Goal: Navigation & Orientation: Find specific page/section

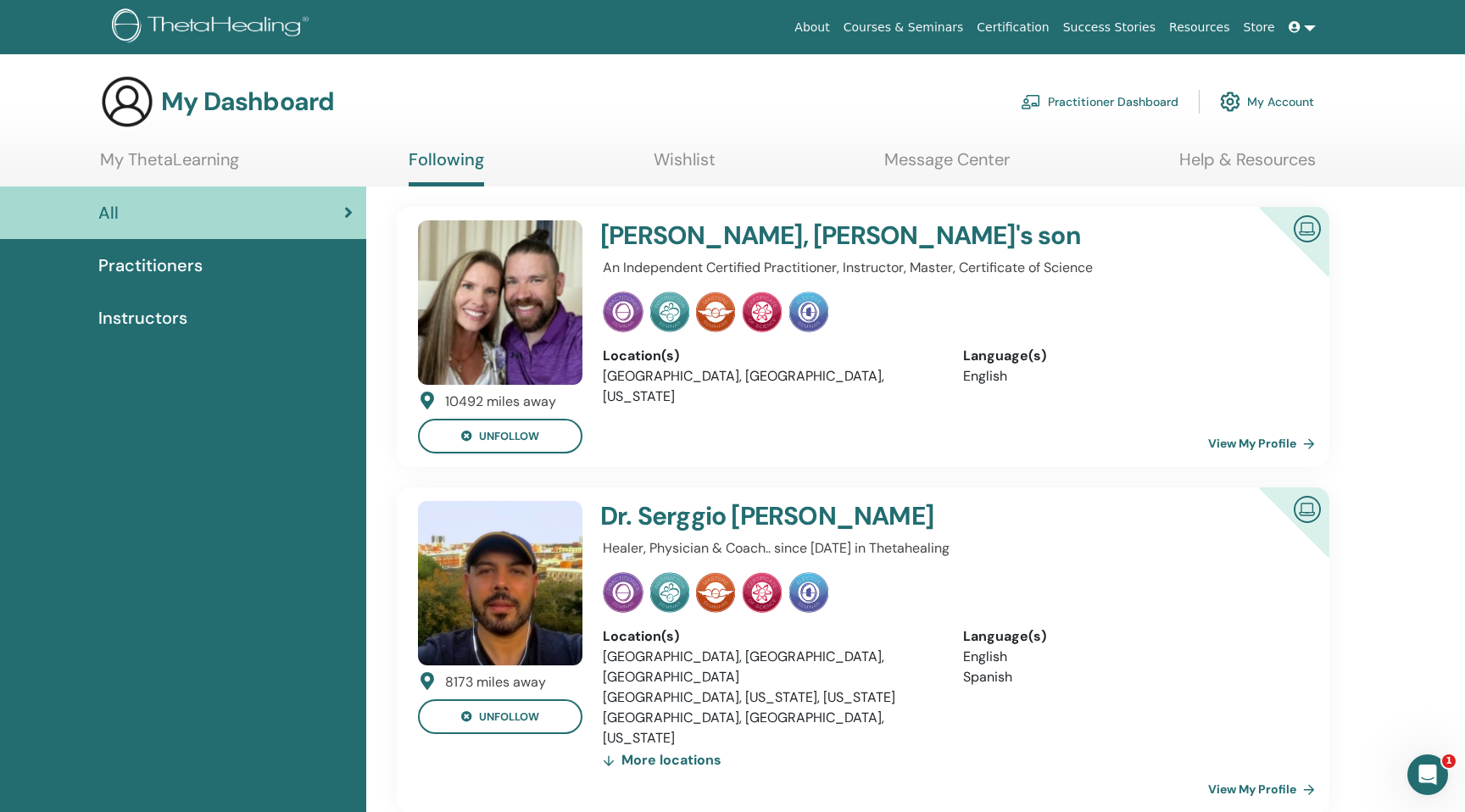
click at [216, 162] on link "My ThetaLearning" at bounding box center [170, 166] width 139 height 33
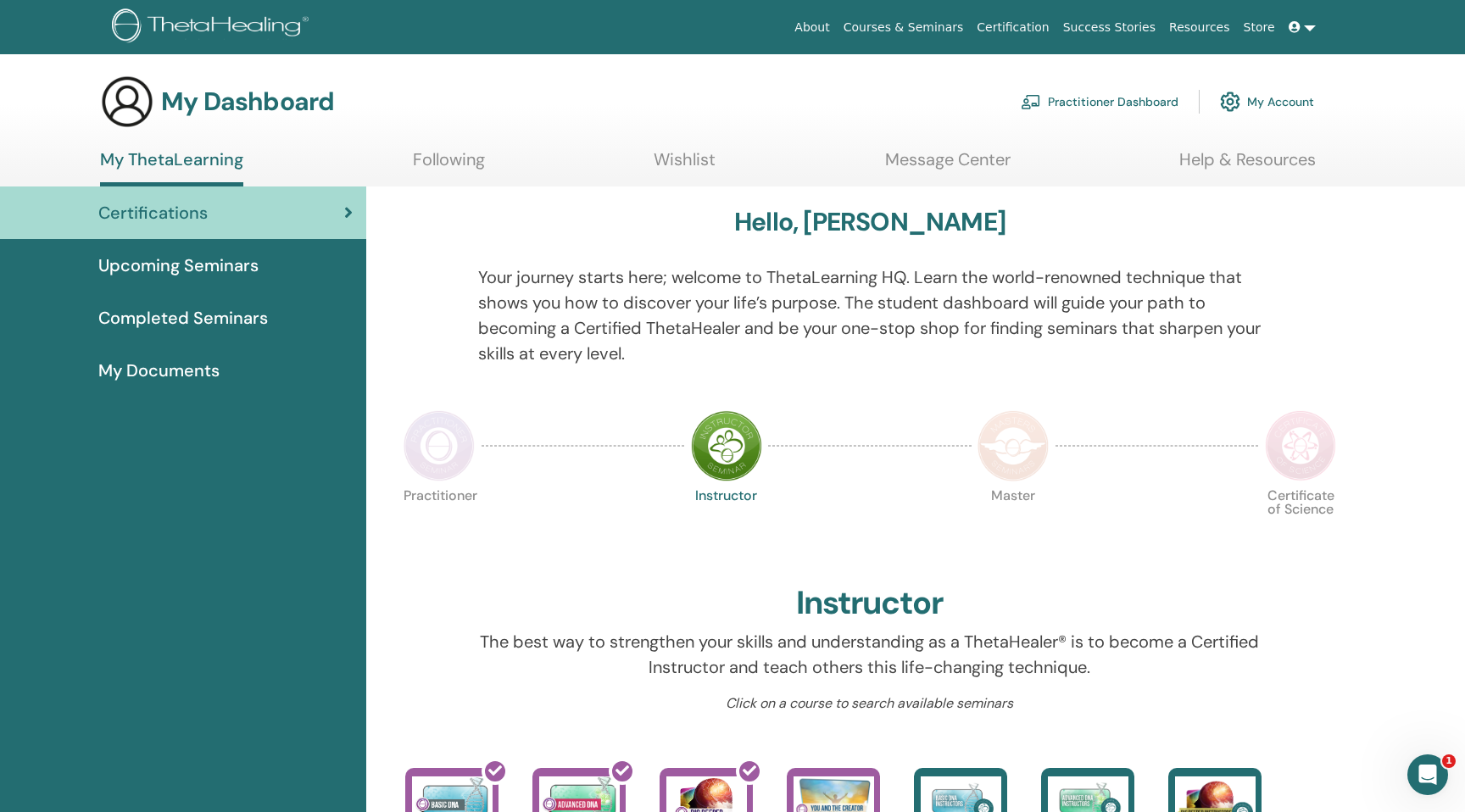
click at [961, 157] on link "Message Center" at bounding box center [949, 166] width 126 height 33
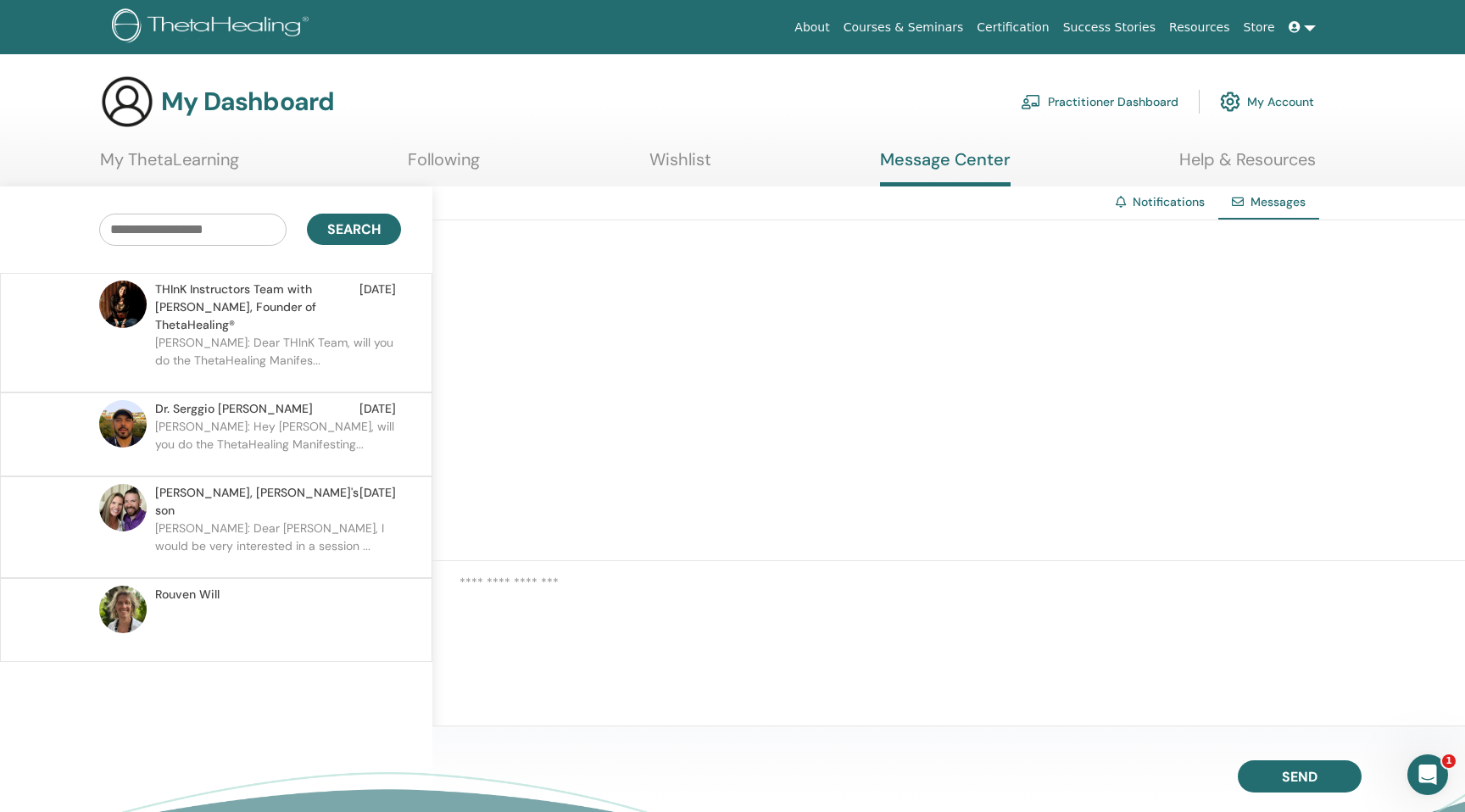
click at [1091, 96] on link "Practitioner Dashboard" at bounding box center [1100, 102] width 158 height 37
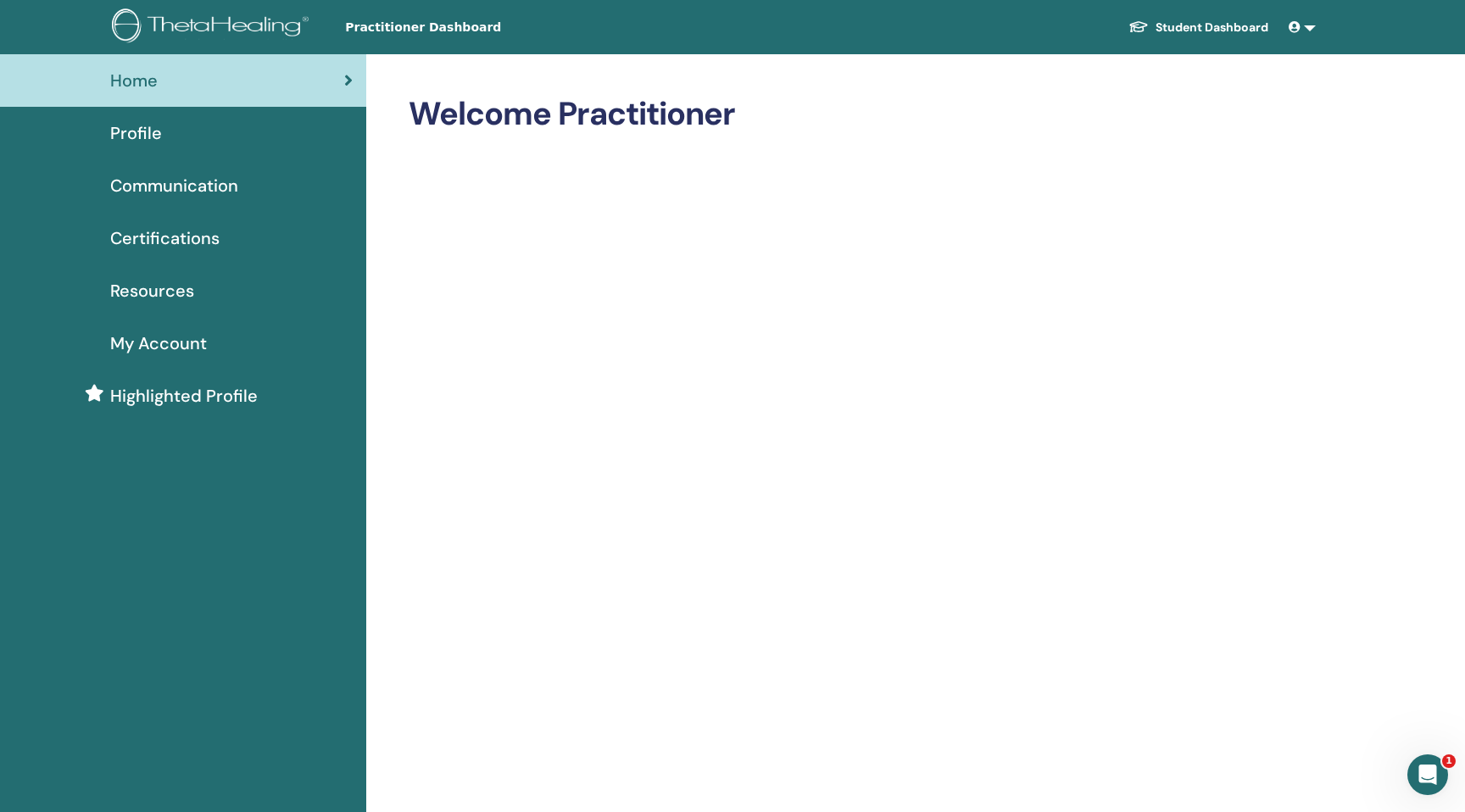
click at [234, 189] on span "Communication" at bounding box center [174, 186] width 128 height 26
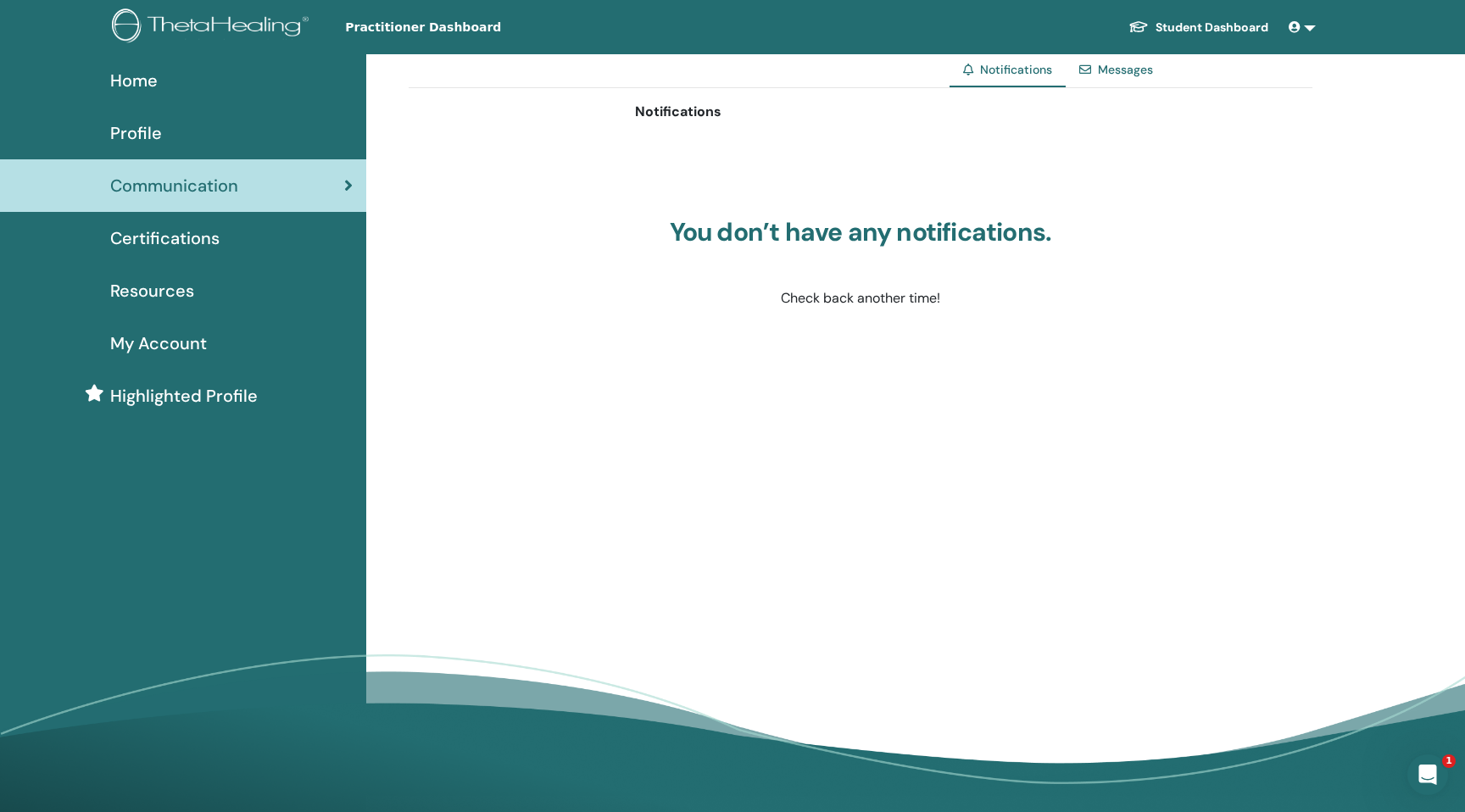
click at [1209, 25] on link "Student Dashboard" at bounding box center [1199, 27] width 167 height 31
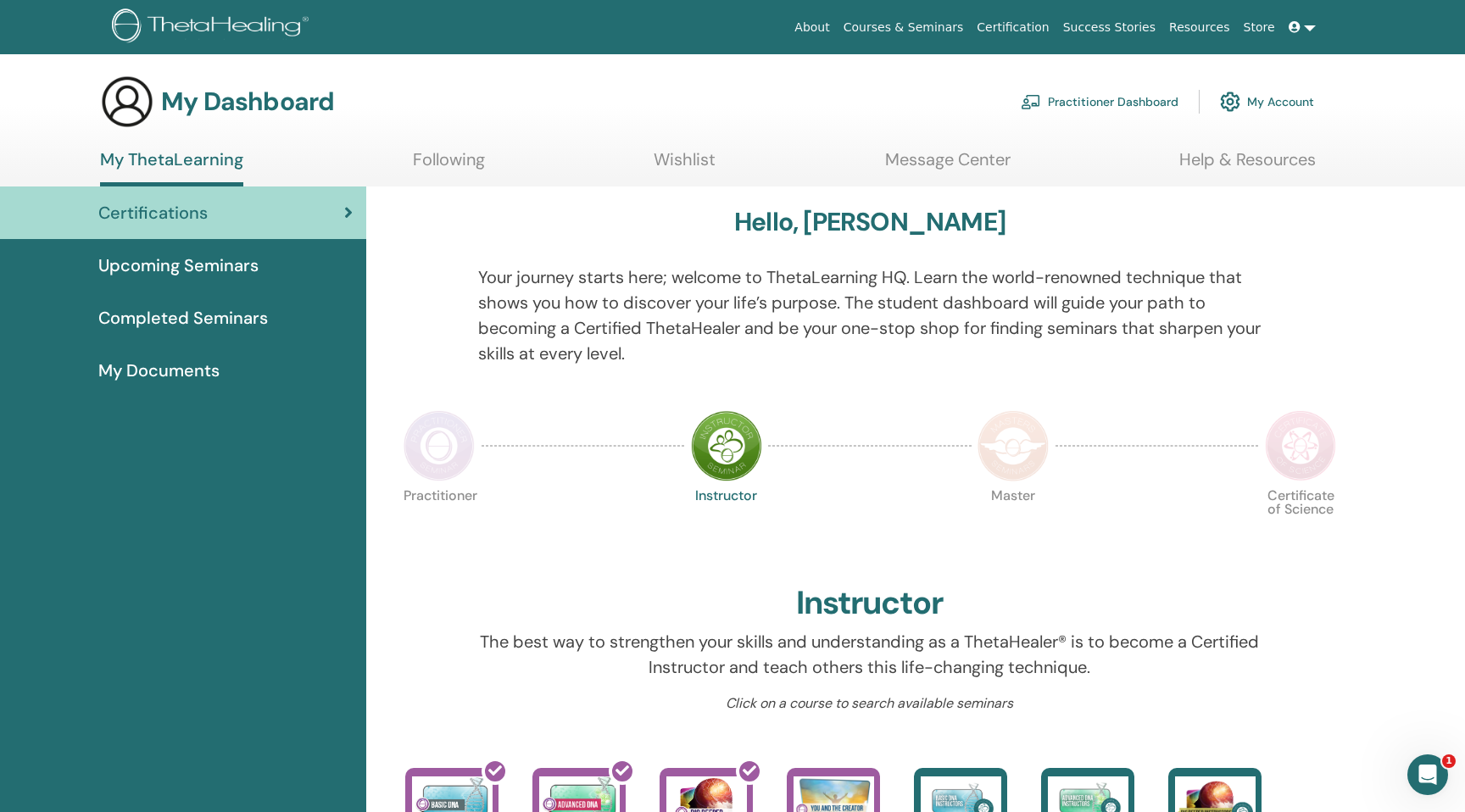
click at [1300, 30] on span at bounding box center [1297, 27] width 16 height 14
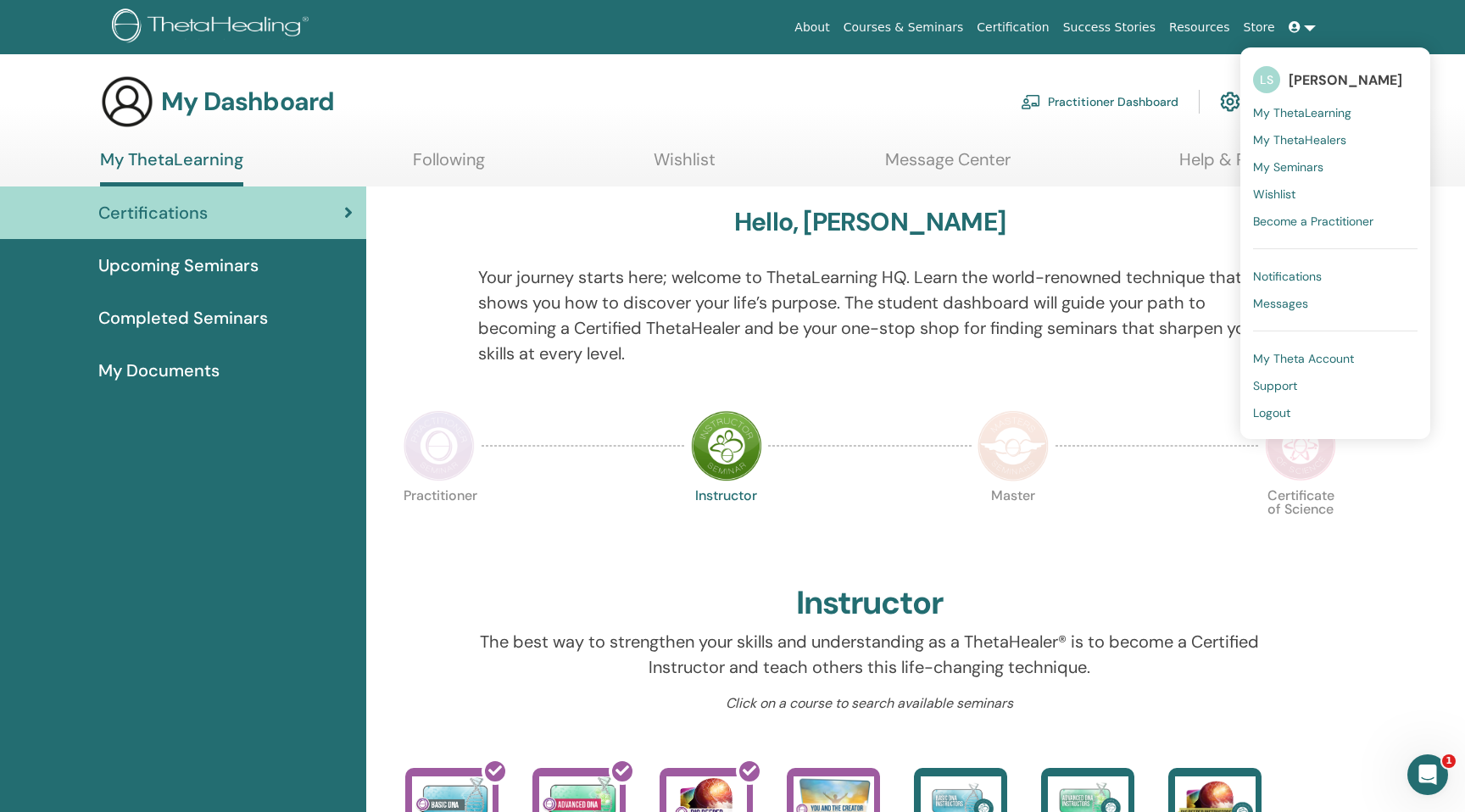
click at [1329, 139] on span "My ThetaHealers" at bounding box center [1299, 140] width 93 height 16
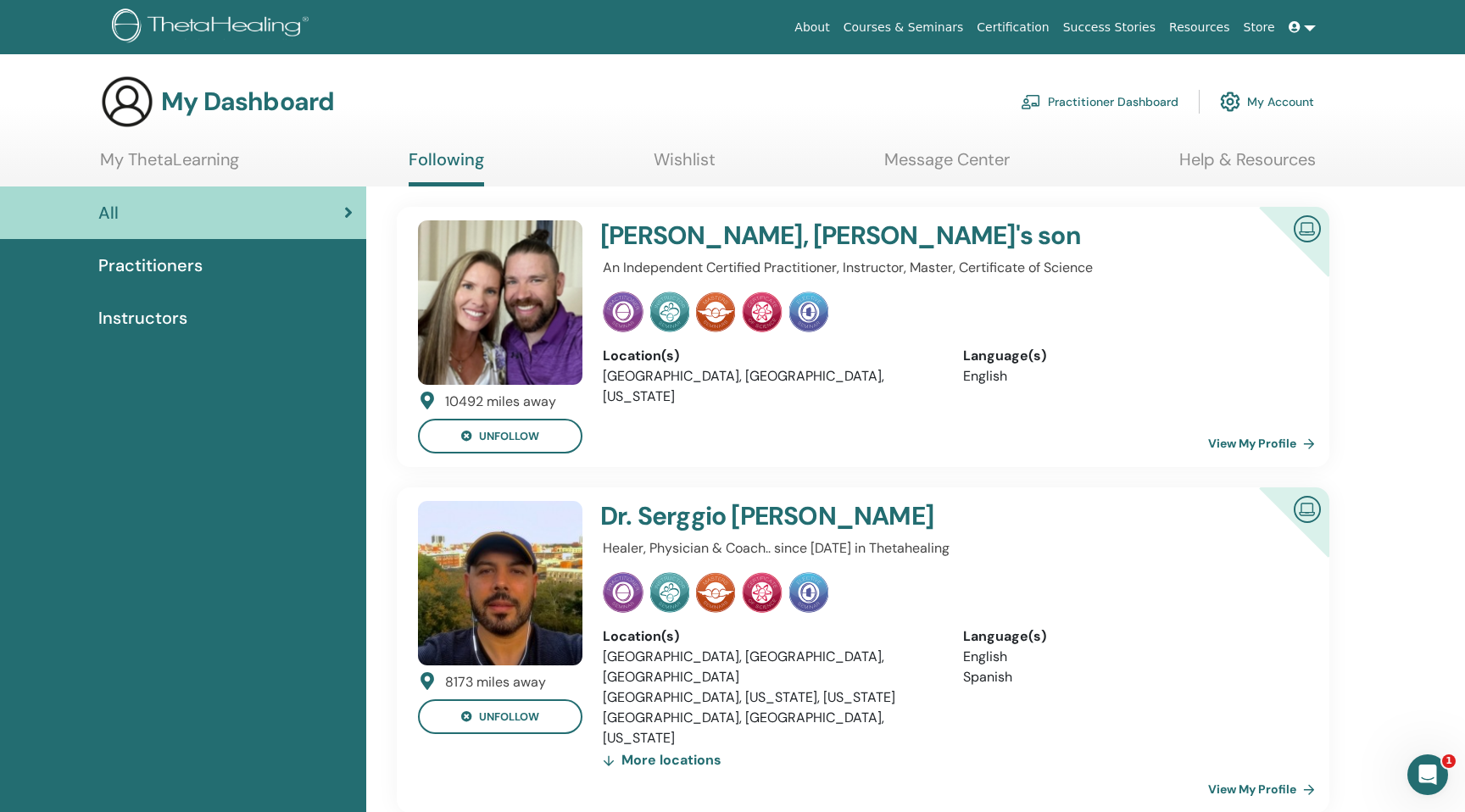
click at [251, 169] on ul "My ThetaLearning Following Wishlist Message Center Help & Resources" at bounding box center [708, 168] width 1216 height 37
click at [1302, 34] on link at bounding box center [1302, 27] width 40 height 31
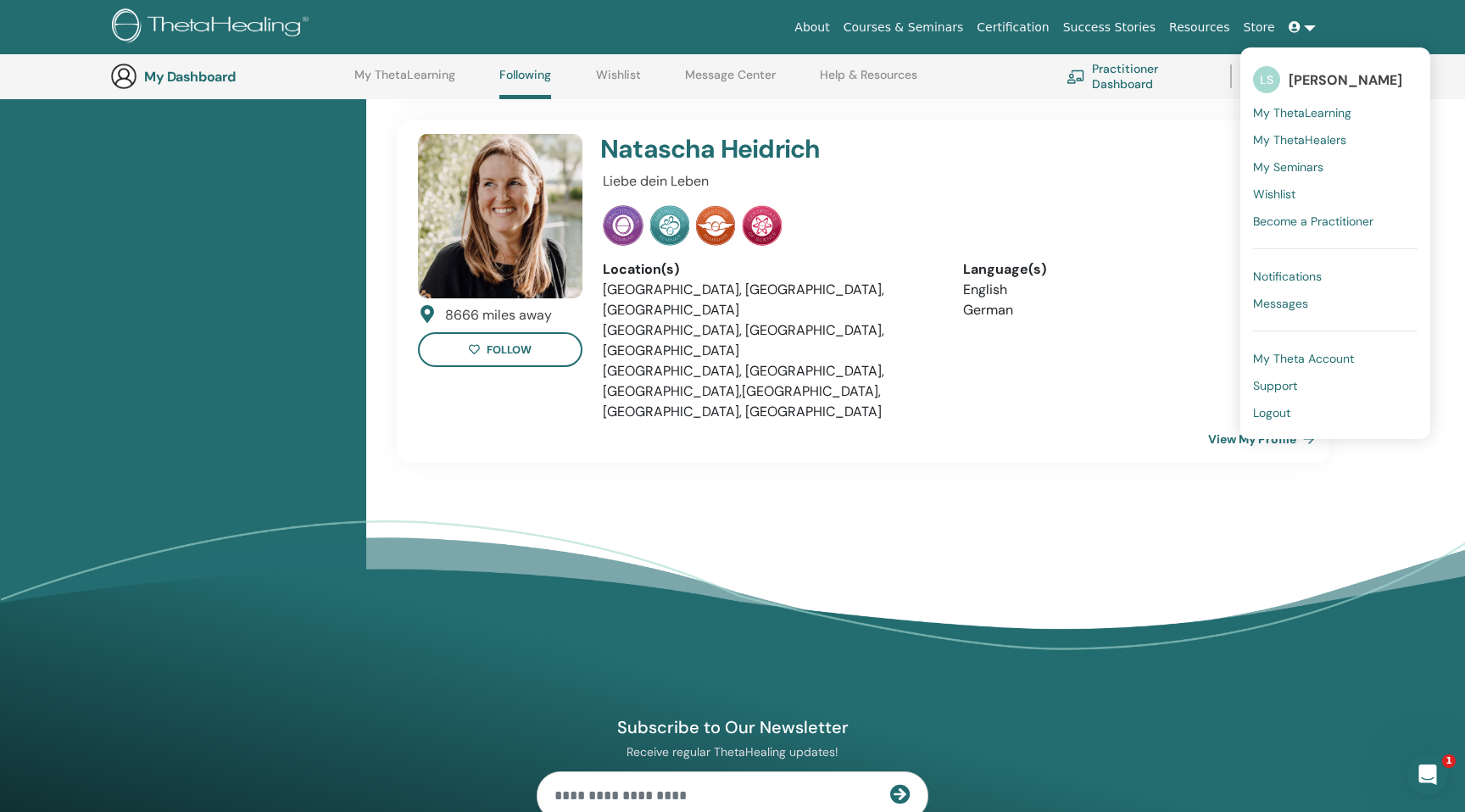
scroll to position [1682, 0]
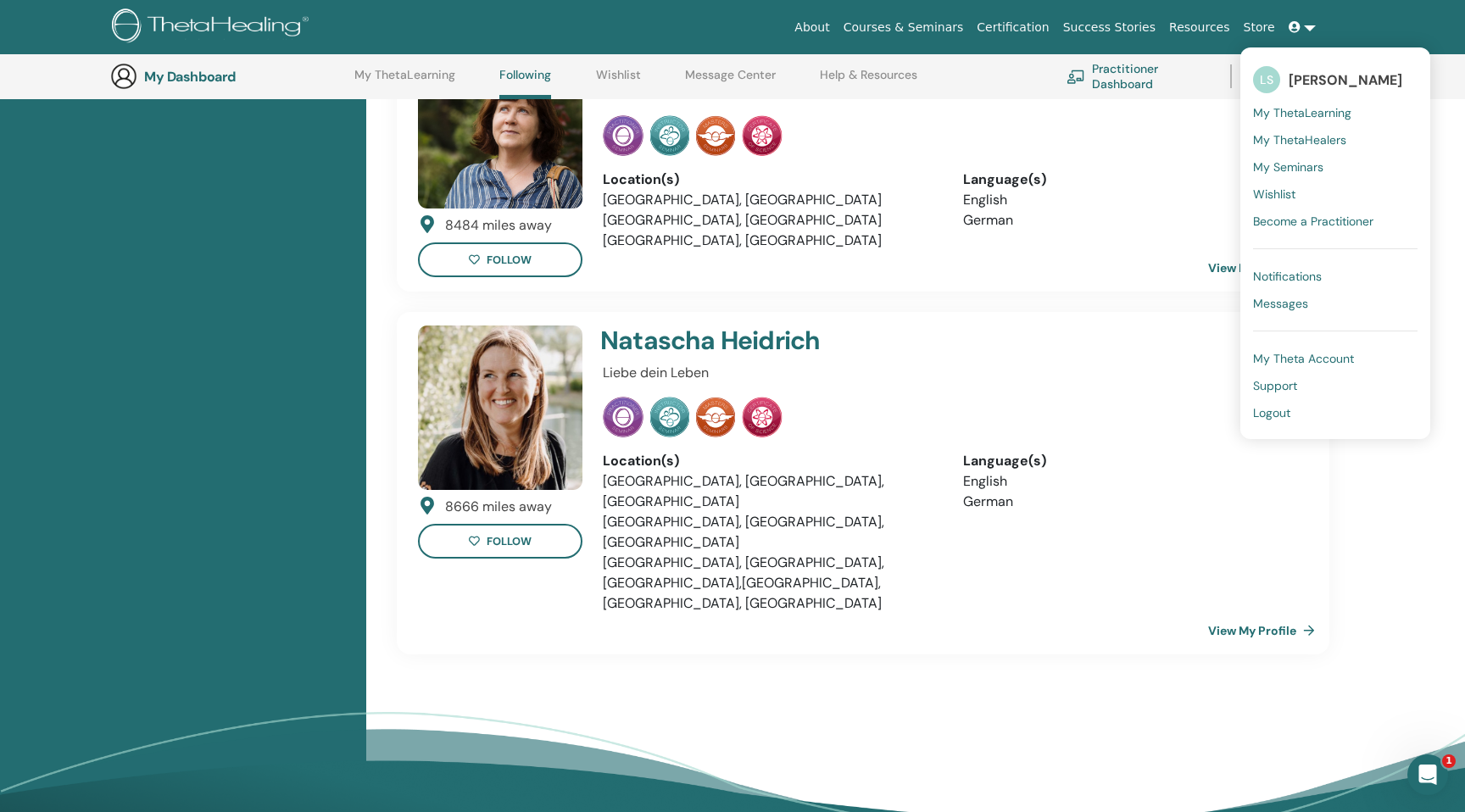
click at [927, 442] on div "[PERSON_NAME] Liebe dein Leben Location(s) [GEOGRAPHIC_DATA], [GEOGRAPHIC_DATA]…" at bounding box center [950, 483] width 716 height 315
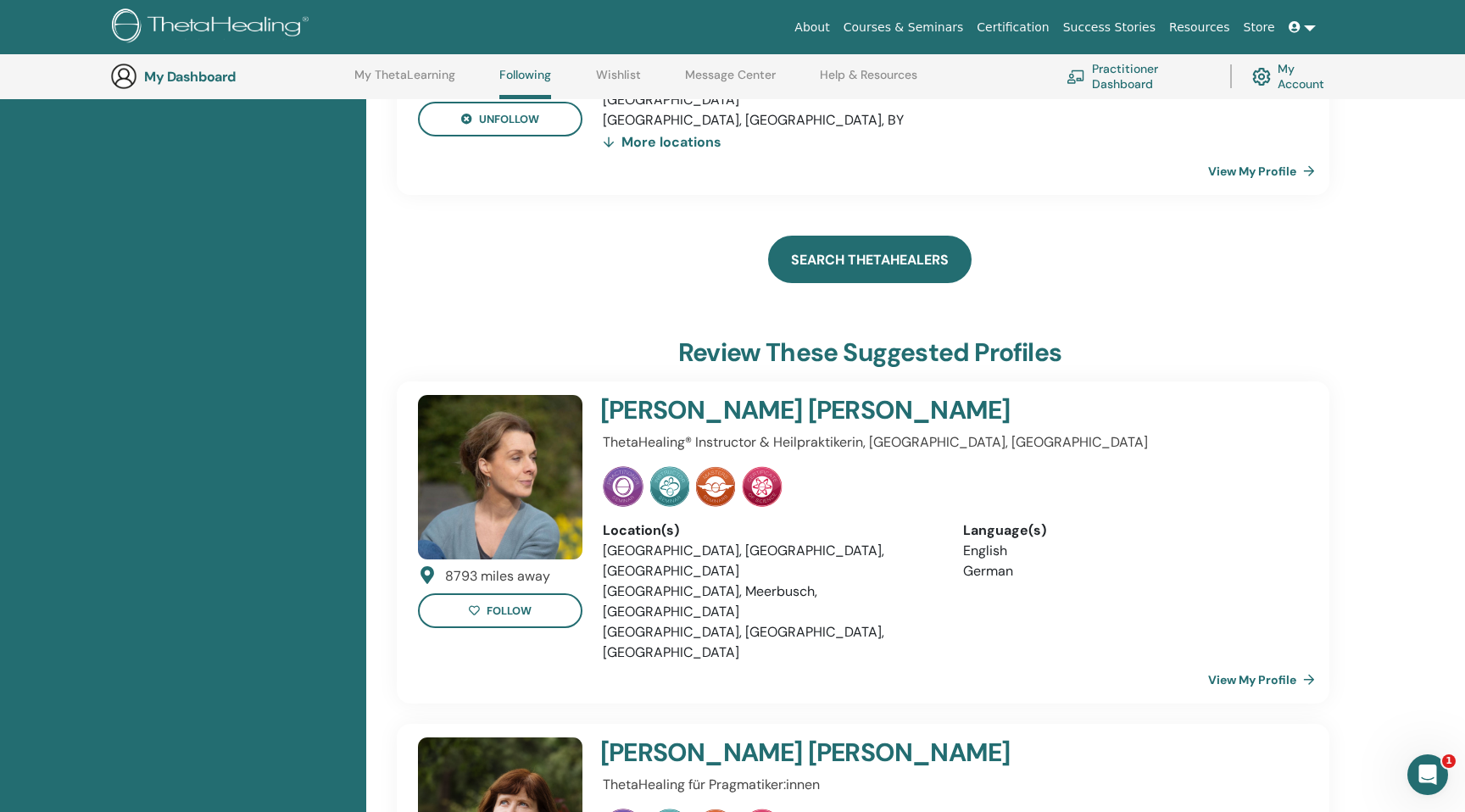
scroll to position [968, 0]
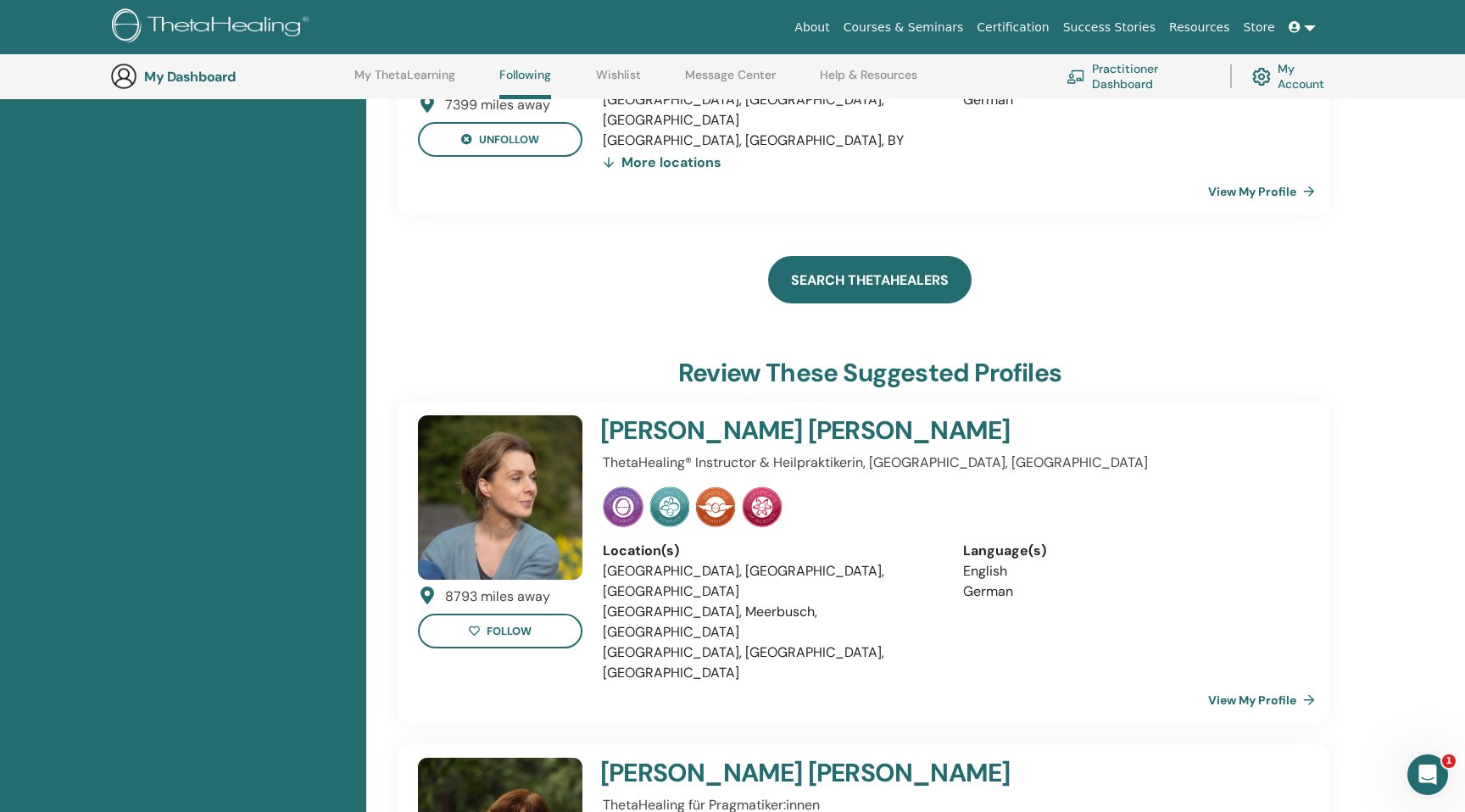
click at [873, 256] on link "Search ThetaHealers" at bounding box center [869, 280] width 203 height 47
